Goal: Transaction & Acquisition: Register for event/course

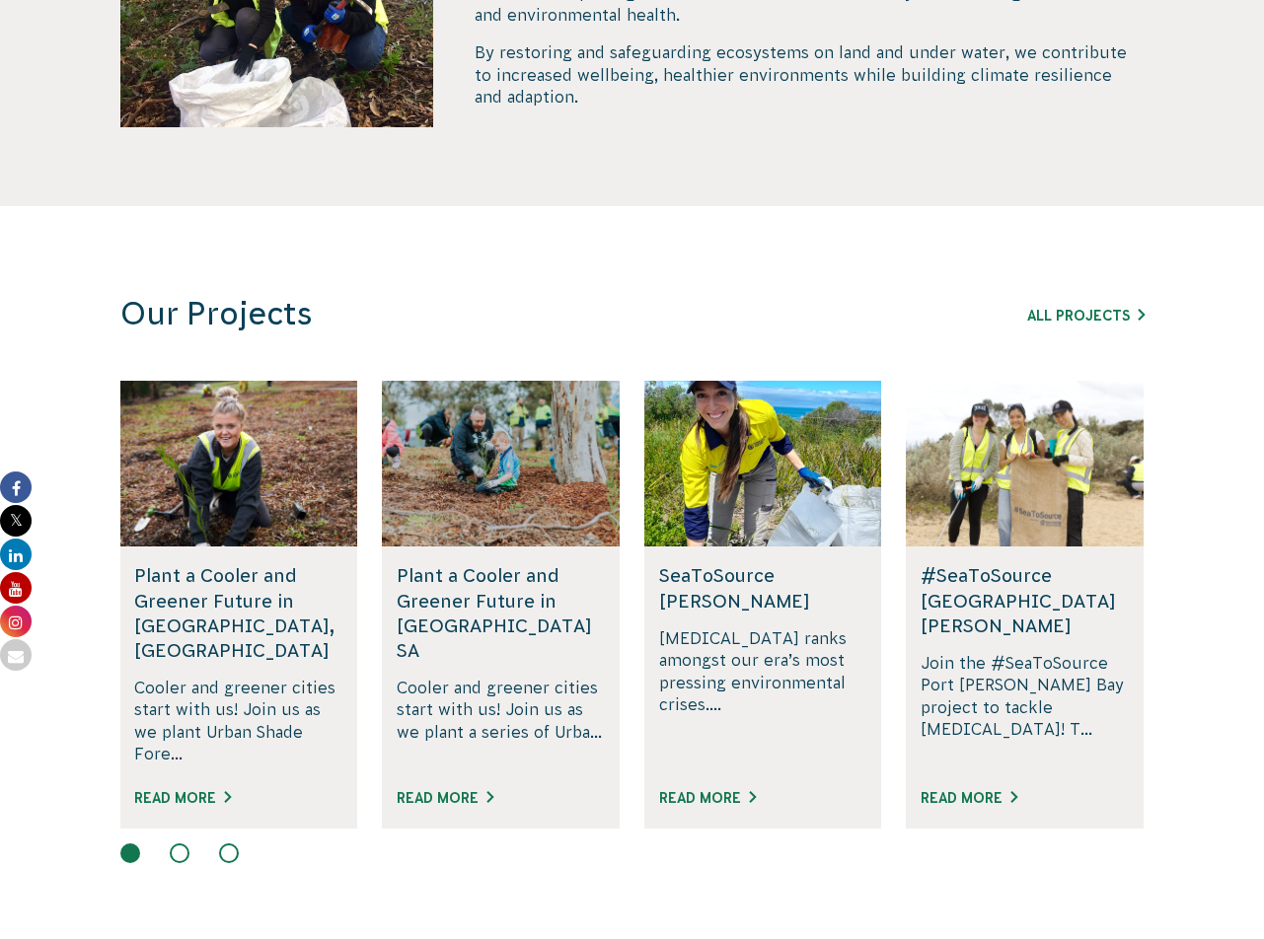
scroll to position [982, 0]
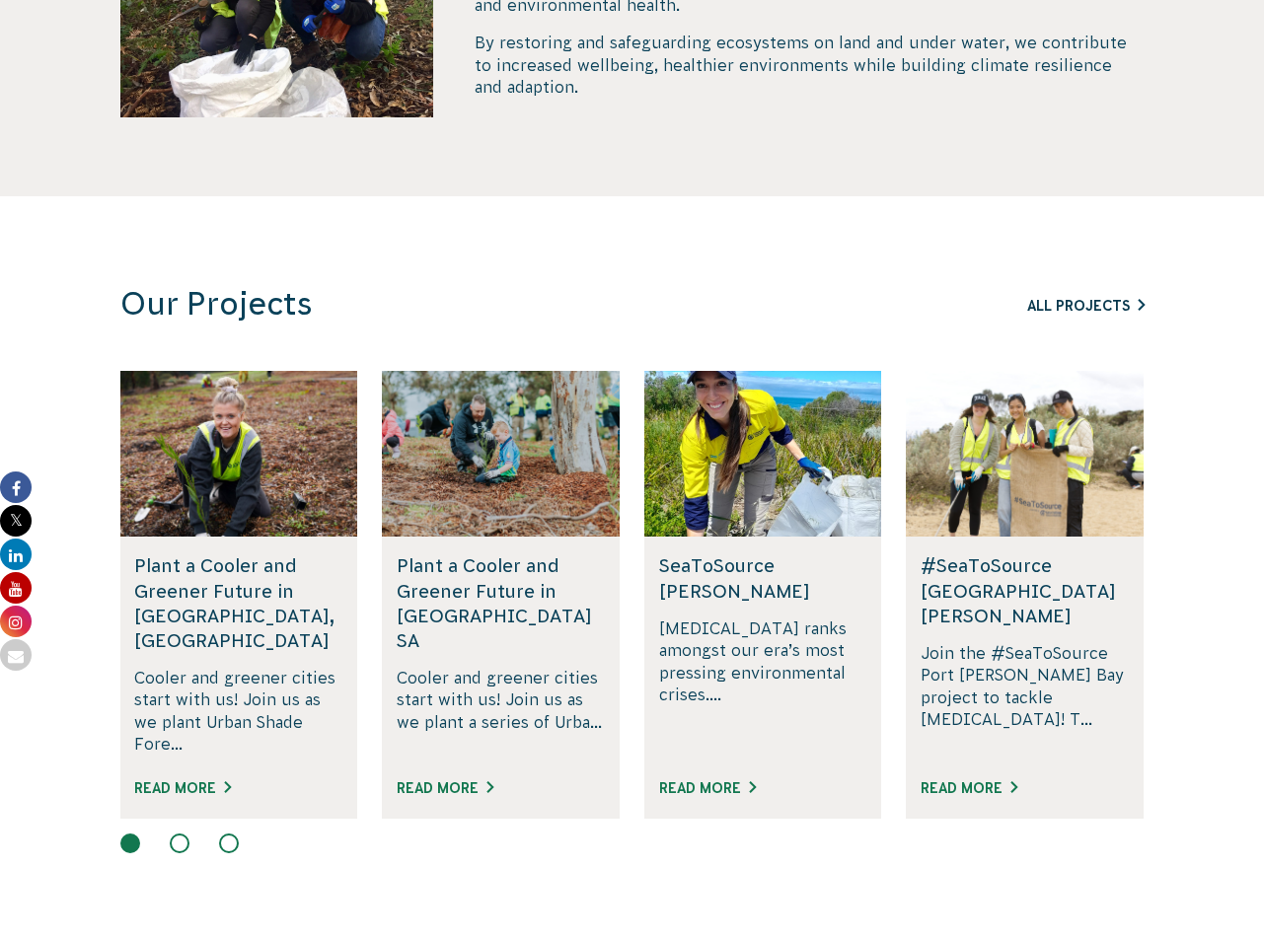
click at [1089, 307] on link "All Projects" at bounding box center [1085, 306] width 117 height 16
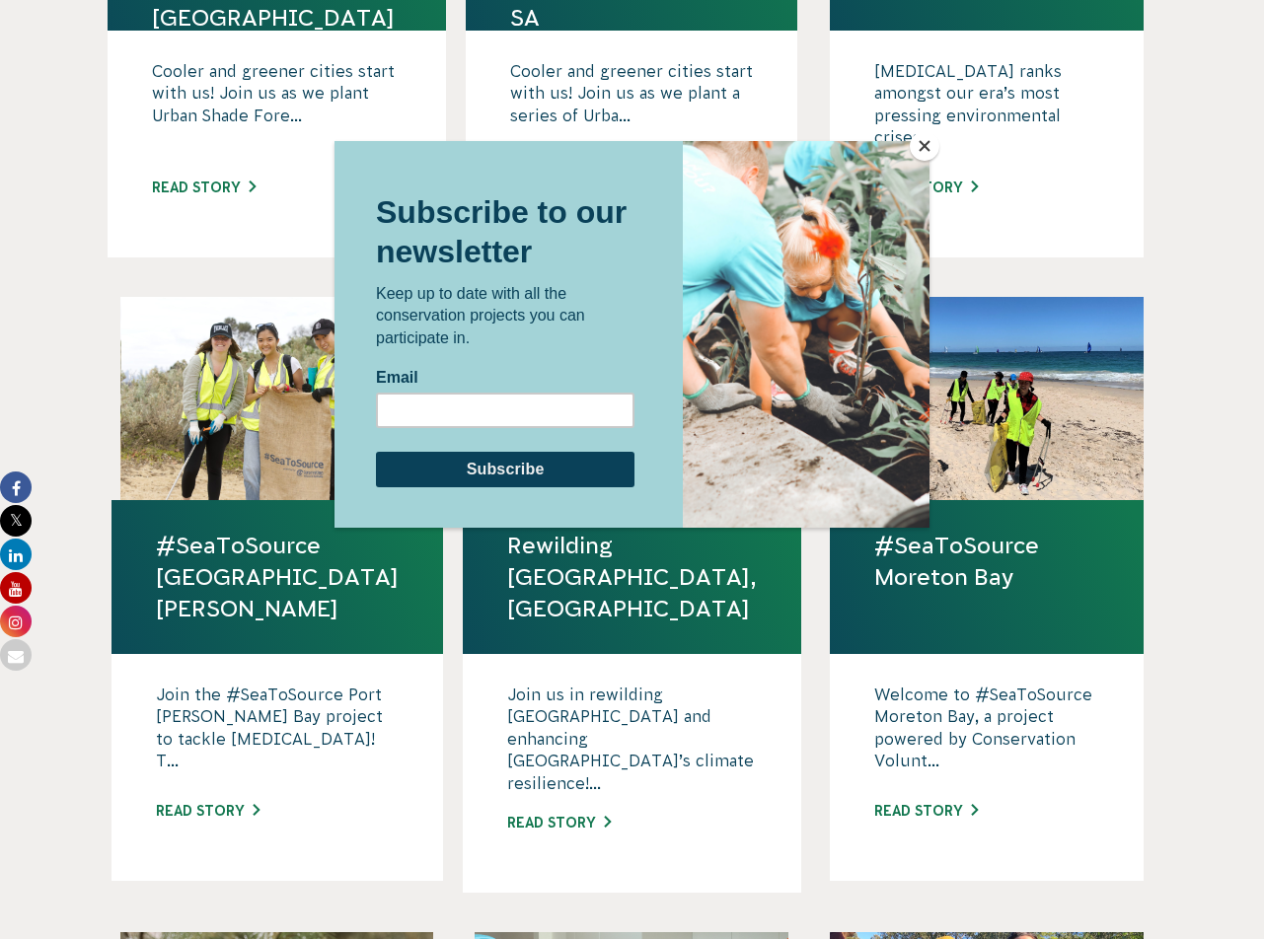
scroll to position [977, 0]
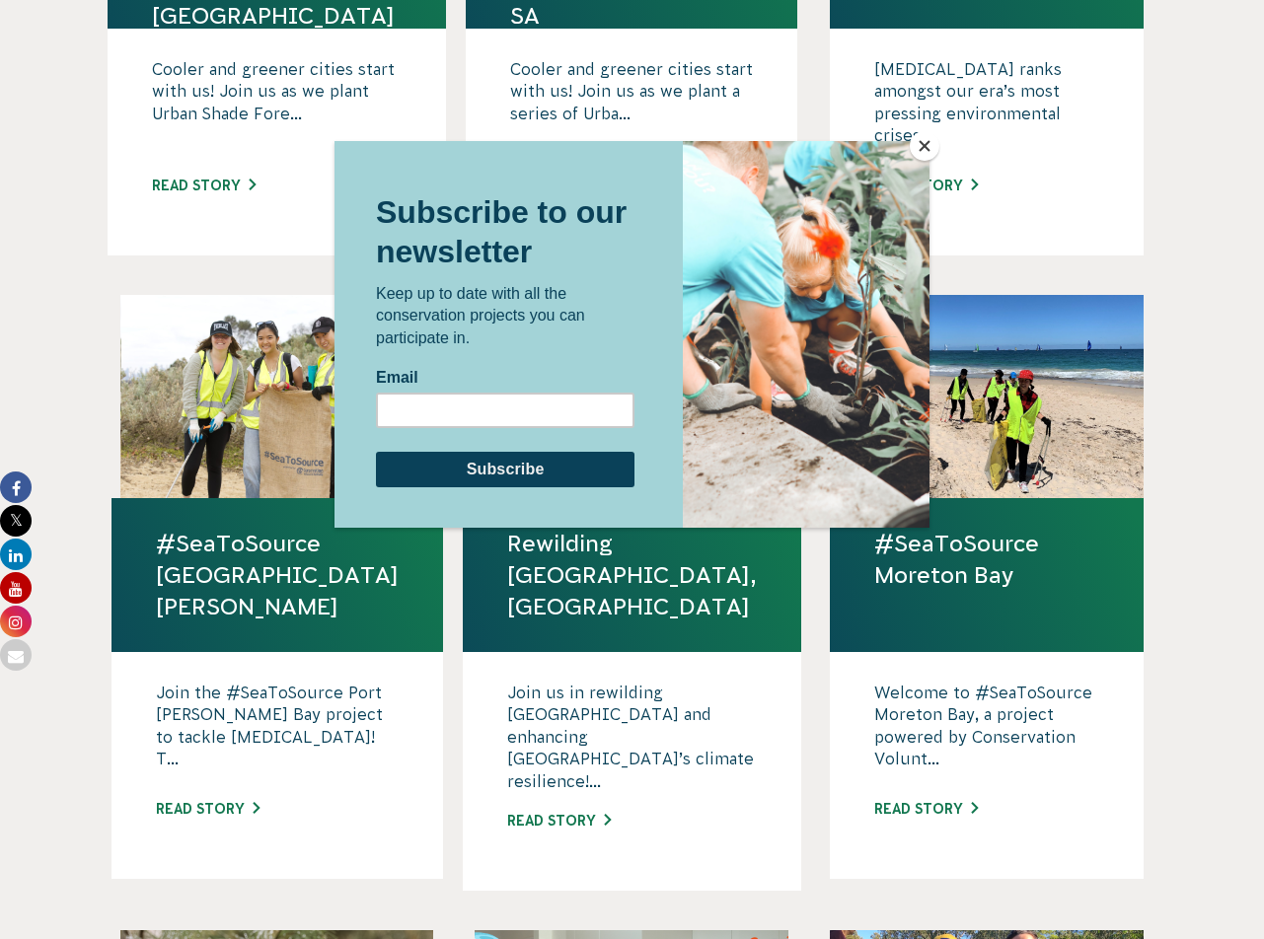
click at [927, 145] on button "Close" at bounding box center [925, 146] width 30 height 30
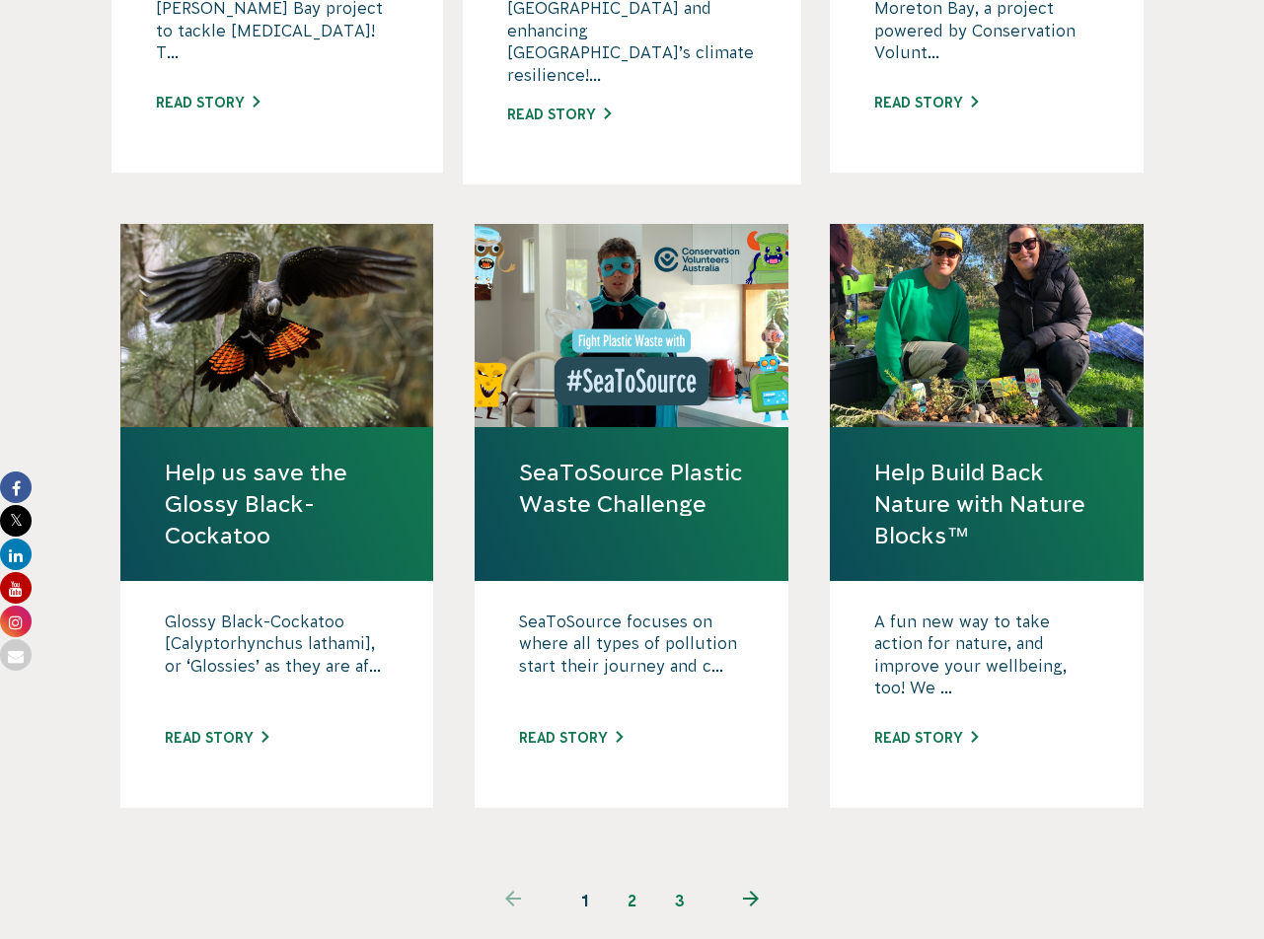
scroll to position [1680, 0]
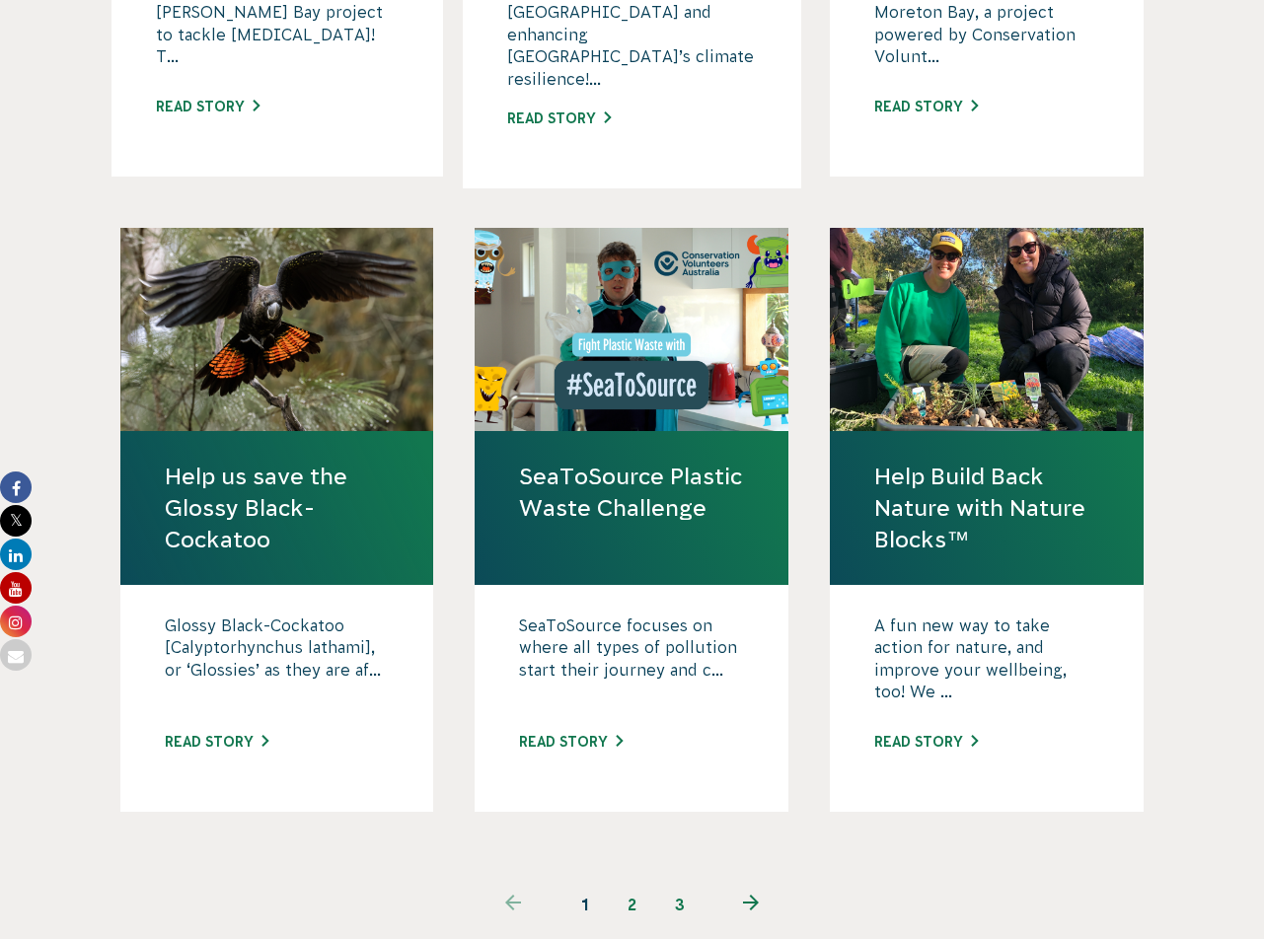
click at [630, 881] on link "2" at bounding box center [632, 904] width 47 height 47
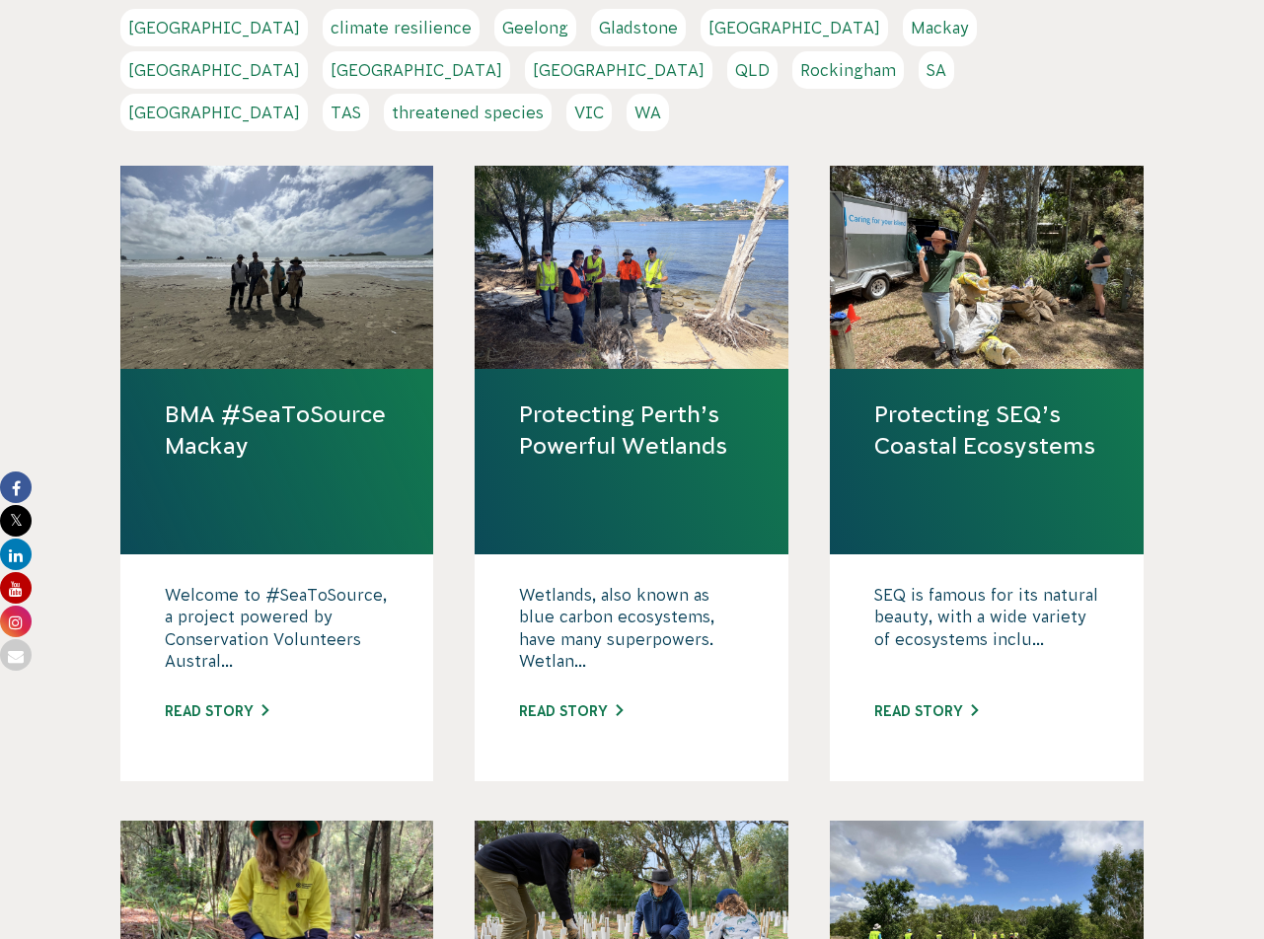
scroll to position [487, 0]
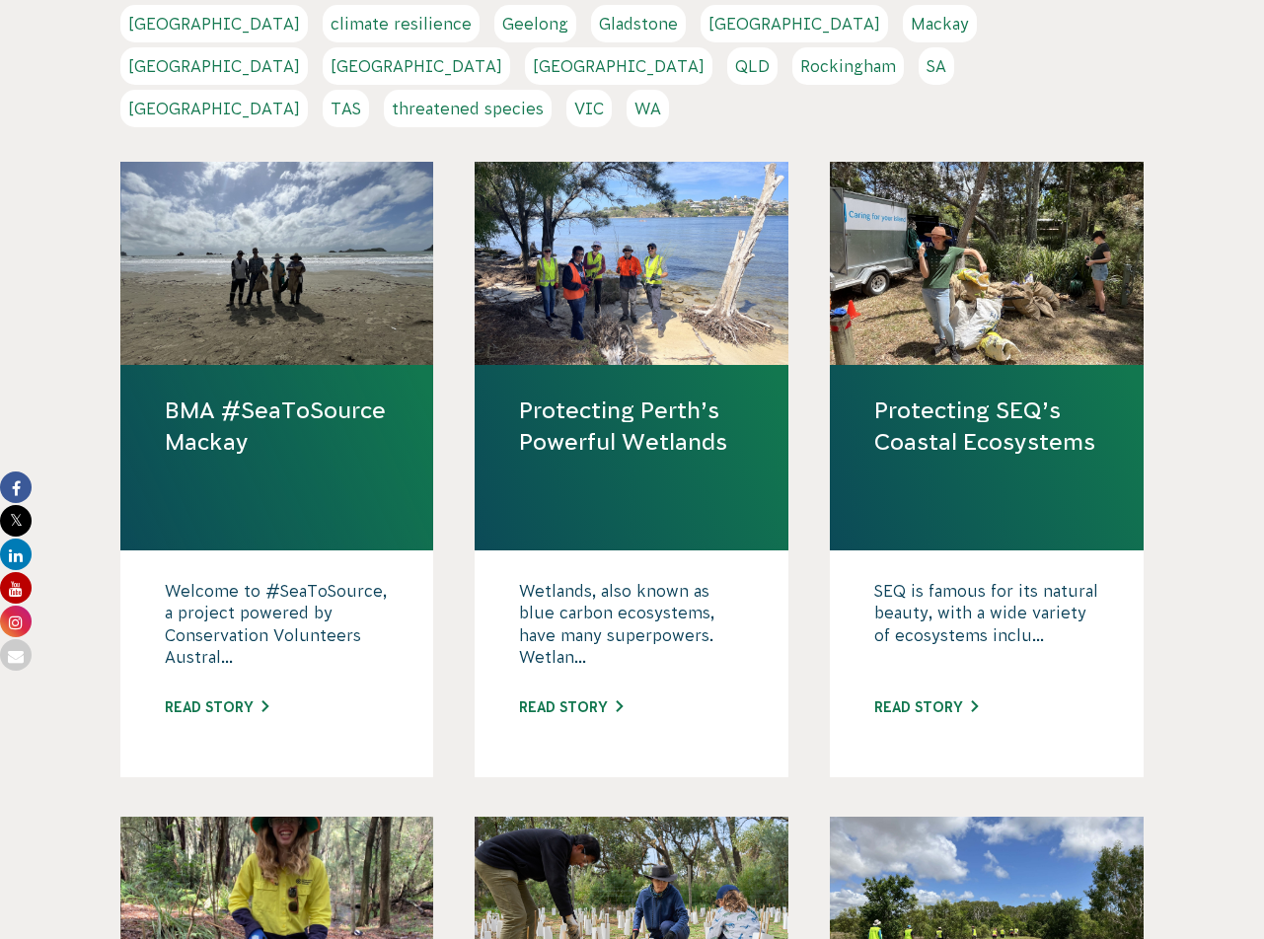
click at [967, 409] on link "Protecting SEQ’s Coastal Ecosystems" at bounding box center [986, 426] width 225 height 63
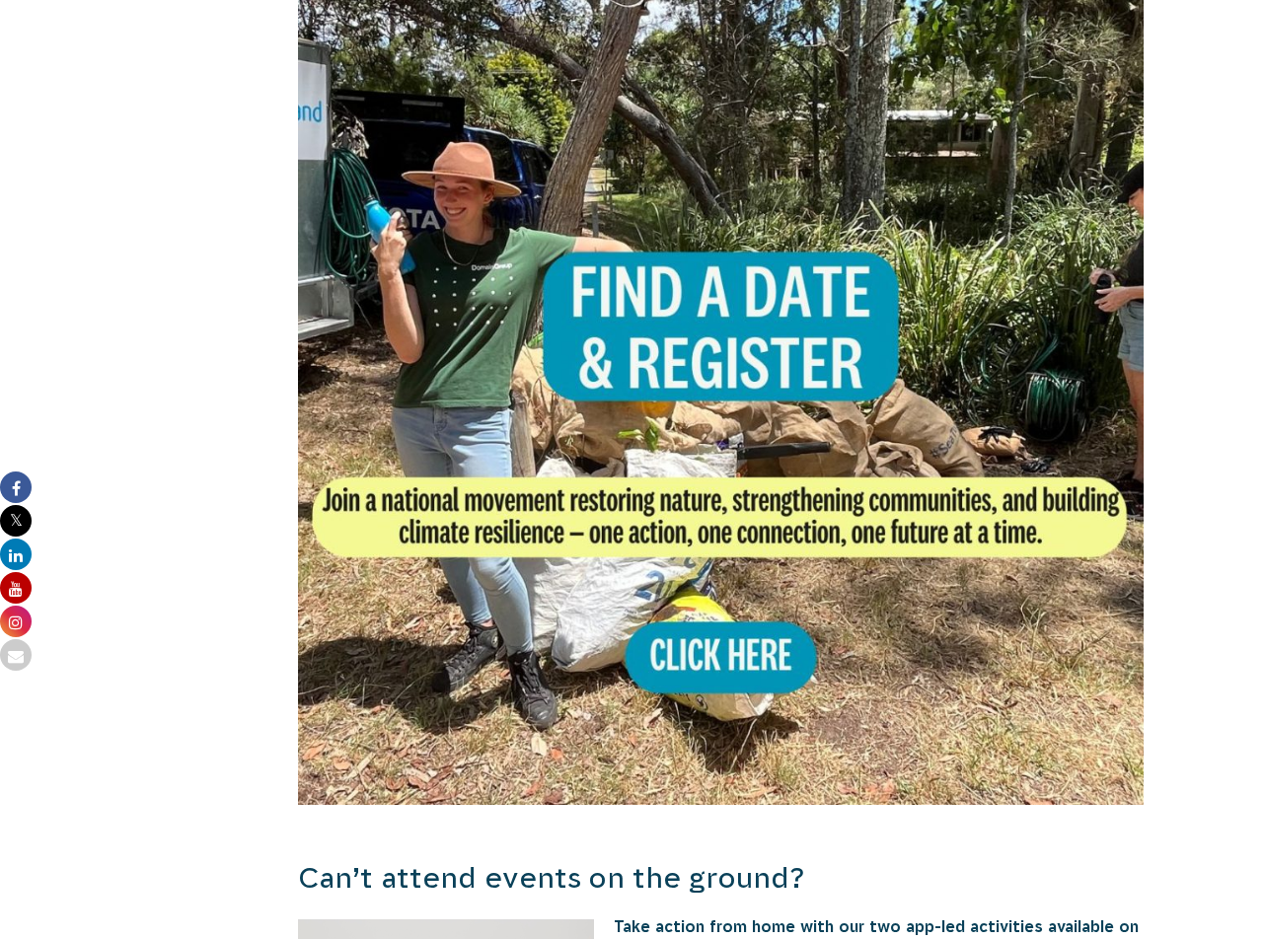
scroll to position [970, 0]
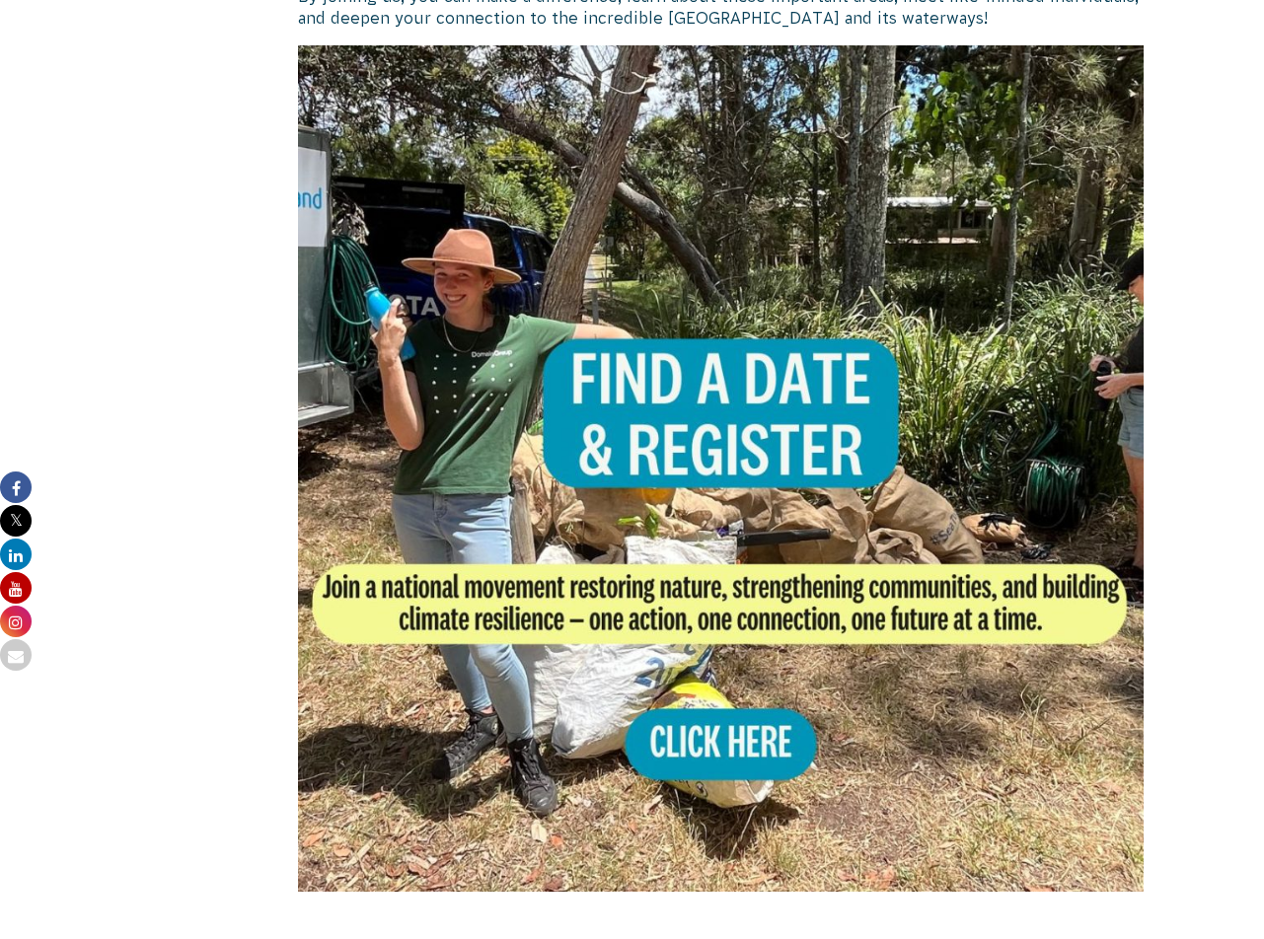
click at [717, 750] on img at bounding box center [721, 468] width 847 height 847
